Goal: Transaction & Acquisition: Obtain resource

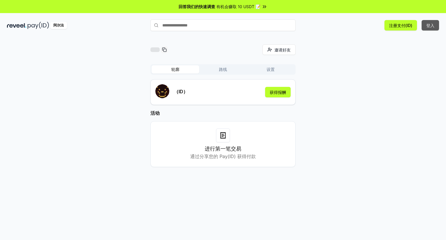
click at [426, 27] on font "登入" at bounding box center [430, 25] width 8 height 5
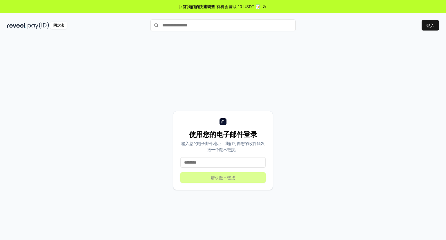
click at [227, 157] on input at bounding box center [222, 162] width 85 height 10
click at [238, 5] on font "有机会赚取 10 USDT 📝" at bounding box center [238, 6] width 44 height 5
click at [201, 159] on input at bounding box center [222, 162] width 85 height 10
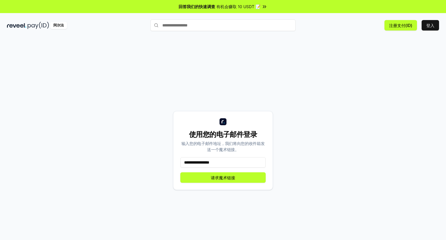
type input "**********"
click at [202, 178] on button "请求魔术链接" at bounding box center [222, 177] width 85 height 10
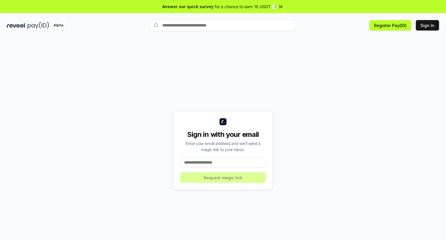
click at [209, 165] on input at bounding box center [222, 162] width 85 height 10
type input "**********"
click at [214, 180] on button "Request magic link" at bounding box center [222, 177] width 85 height 10
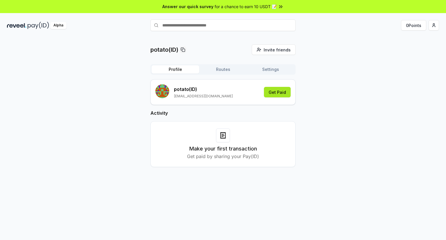
click at [276, 92] on button "Get Paid" at bounding box center [277, 92] width 27 height 10
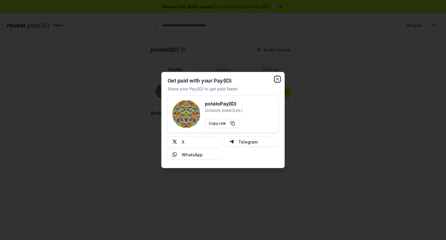
click at [277, 80] on icon "button" at bounding box center [277, 79] width 5 height 5
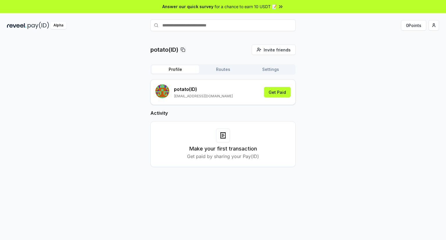
click at [224, 134] on icon at bounding box center [222, 135] width 7 height 7
click at [254, 28] on input "text" at bounding box center [222, 25] width 145 height 12
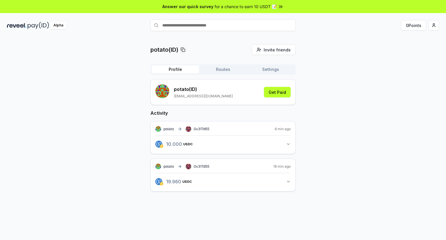
click at [283, 145] on button "10.000 USDC 10 USDC" at bounding box center [222, 144] width 135 height 10
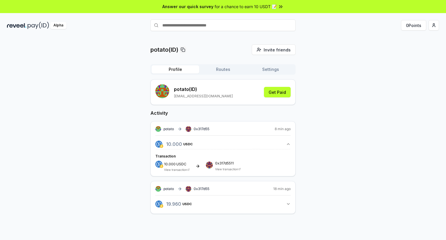
click at [283, 145] on button "10.000 USDC 10 USDC" at bounding box center [222, 144] width 135 height 10
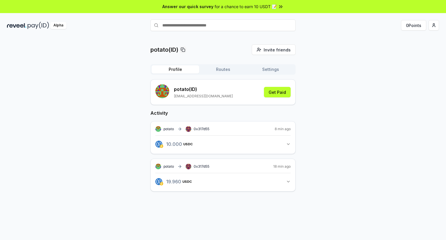
click at [285, 186] on button "19.960 USDC 19.96 USDC" at bounding box center [222, 181] width 135 height 10
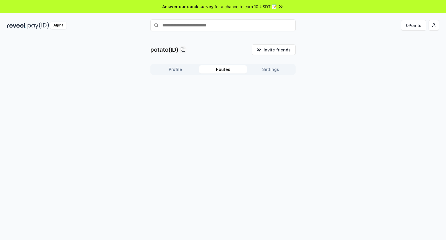
click at [220, 69] on button "Routes" at bounding box center [223, 69] width 48 height 8
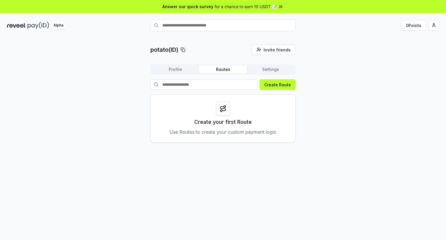
click at [263, 71] on button "Settings" at bounding box center [271, 69] width 48 height 8
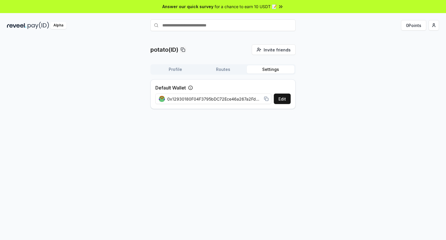
click at [177, 71] on button "Profile" at bounding box center [175, 69] width 48 height 8
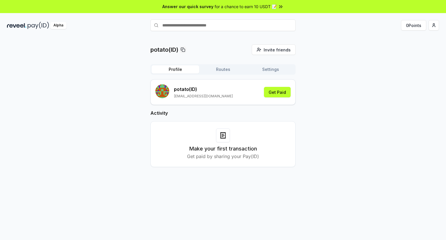
click at [57, 26] on div "Alpha" at bounding box center [58, 25] width 16 height 7
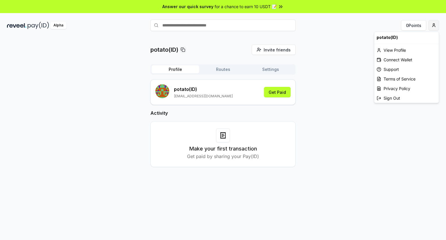
click at [433, 26] on html "Answer our quick survey for a chance to earn 10 USDT 📝 Alpha 0 Points potato(ID…" at bounding box center [223, 120] width 446 height 240
click at [223, 137] on html "Answer our quick survey for a chance to earn 10 USDT 📝 Alpha 0 Points potato(ID…" at bounding box center [223, 120] width 446 height 240
click at [433, 27] on html "Answer our quick survey for a chance to earn 10 USDT 📝 Alpha 0 Points potato(ID…" at bounding box center [223, 120] width 446 height 240
click at [388, 59] on div "Connect Wallet" at bounding box center [406, 60] width 64 height 10
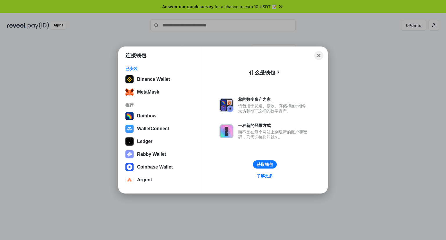
click at [320, 56] on button "Close" at bounding box center [318, 55] width 9 height 9
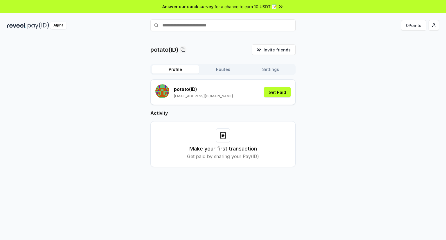
click at [205, 30] on input "text" at bounding box center [222, 25] width 145 height 12
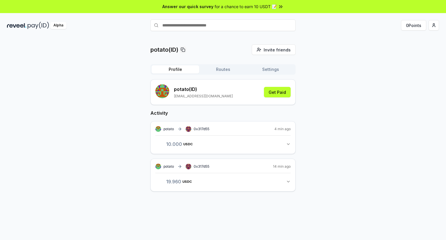
click at [252, 8] on span "for a chance to earn 10 USDT 📝" at bounding box center [245, 6] width 62 height 6
click at [61, 23] on div "Alpha" at bounding box center [58, 25] width 16 height 7
